Goal: Navigation & Orientation: Find specific page/section

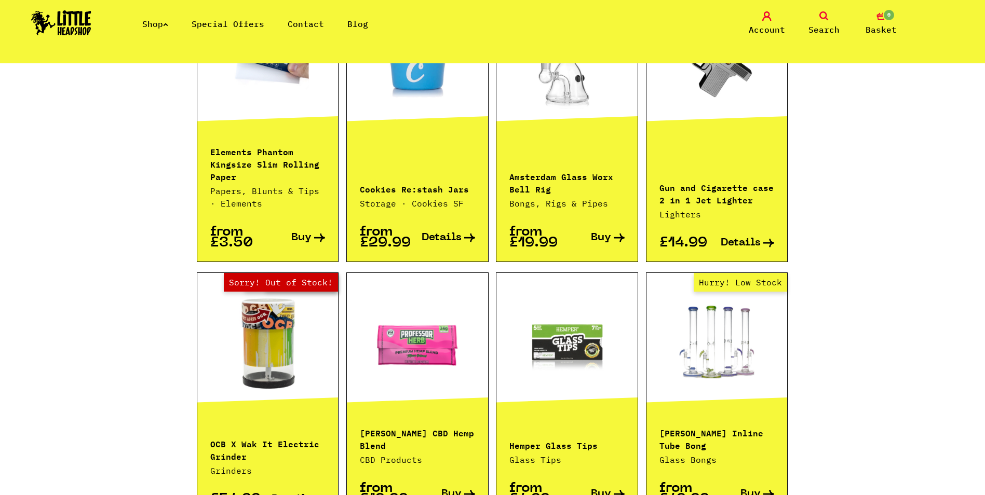
scroll to position [1038, 0]
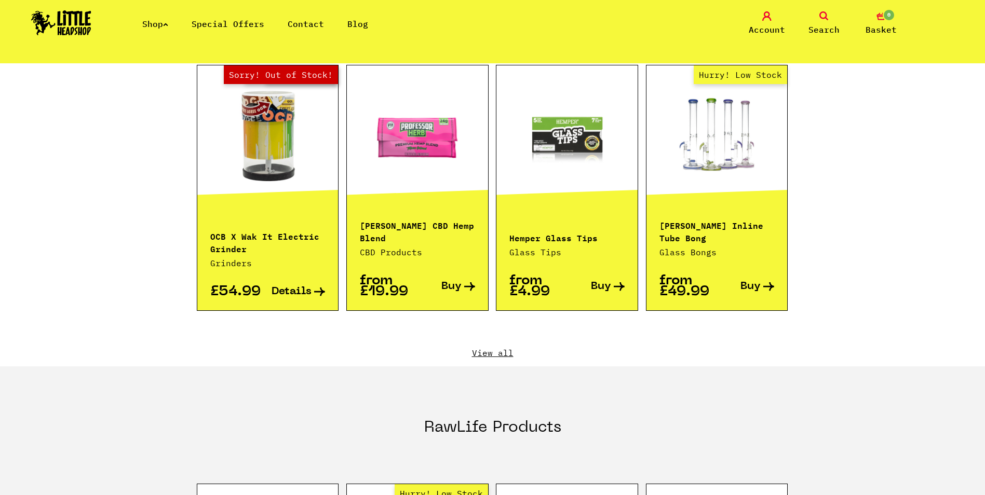
click at [508, 347] on link "View all" at bounding box center [493, 352] width 592 height 11
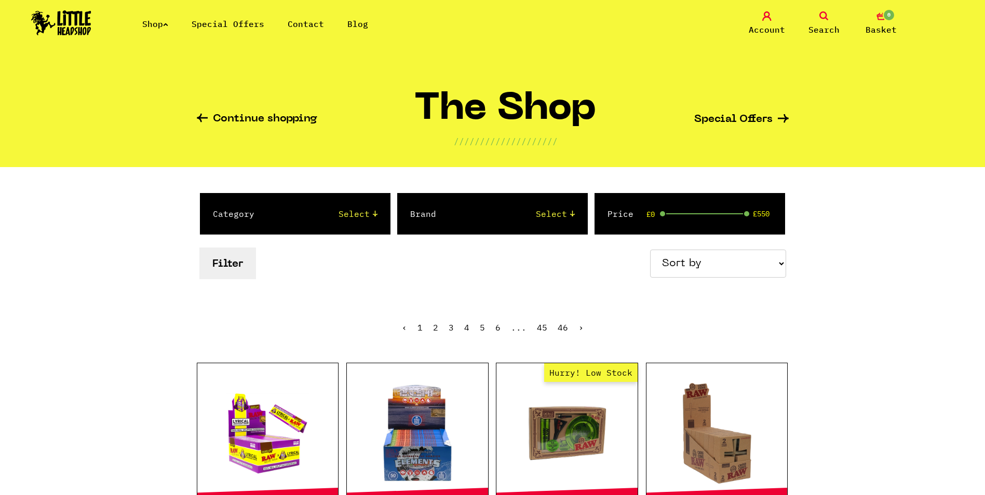
click at [713, 261] on select "Sort by Price - Low to High Price - High to Low Newest Products" at bounding box center [718, 264] width 136 height 28
select select "newest"
click at [651, 250] on select "Sort by Price - Low to High Price - High to Low Newest Products" at bounding box center [718, 264] width 136 height 28
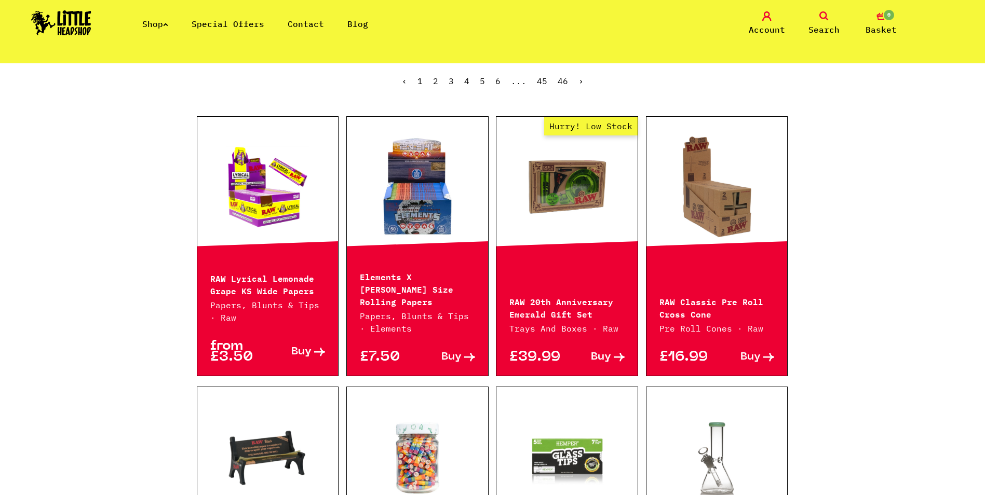
scroll to position [260, 0]
